Goal: Find specific page/section: Find specific page/section

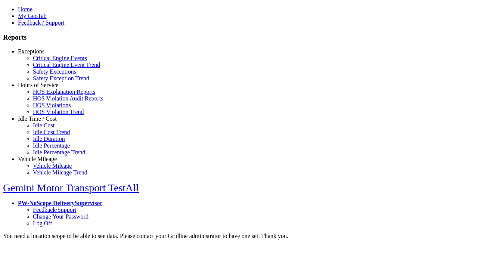
click at [43, 88] on link "Hours of Service" at bounding box center [38, 85] width 40 height 6
click at [49, 108] on link "HOS Violations" at bounding box center [52, 105] width 38 height 6
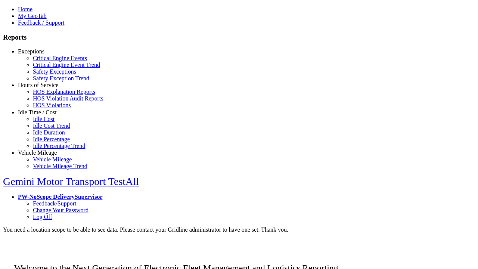
scroll to position [16, 0]
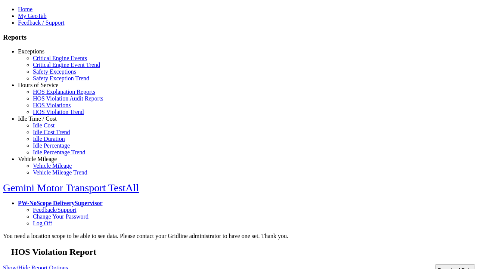
type input "**********"
